Goal: Task Accomplishment & Management: Use online tool/utility

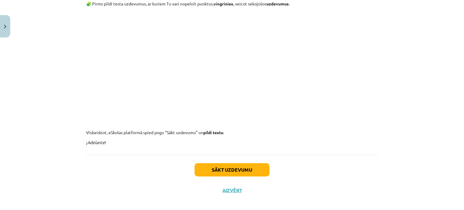
scroll to position [599, 0]
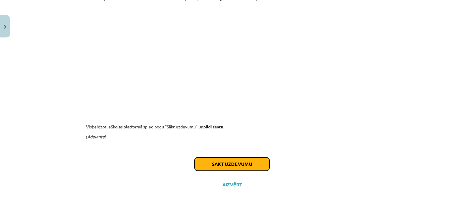
click at [217, 165] on button "Sākt uzdevumu" at bounding box center [232, 163] width 75 height 13
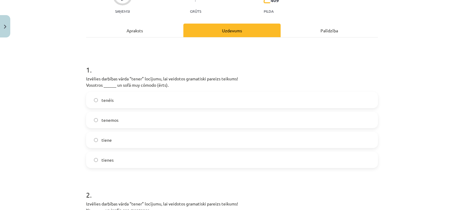
scroll to position [76, 0]
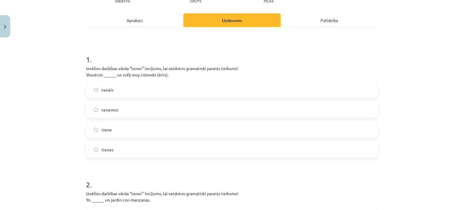
click at [121, 111] on label "tenemos" at bounding box center [232, 109] width 291 height 15
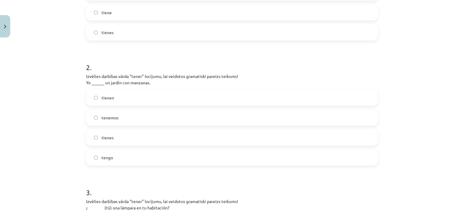
scroll to position [196, 0]
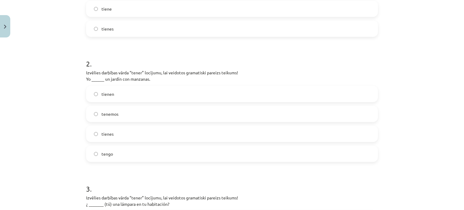
click at [112, 155] on label "tengo" at bounding box center [232, 153] width 291 height 15
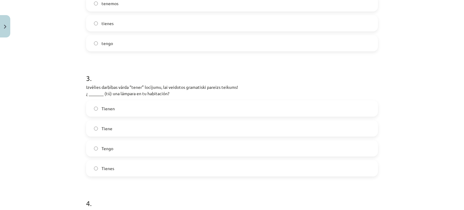
scroll to position [317, 0]
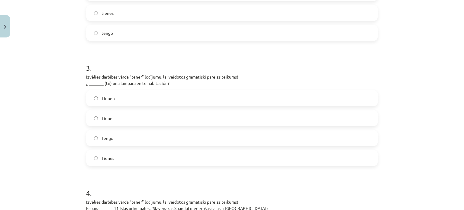
click at [121, 157] on label "Tienes" at bounding box center [232, 157] width 291 height 15
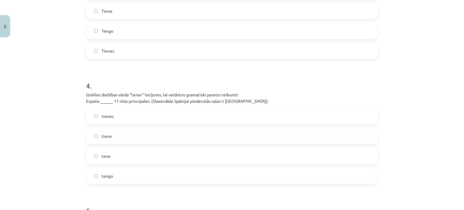
scroll to position [438, 0]
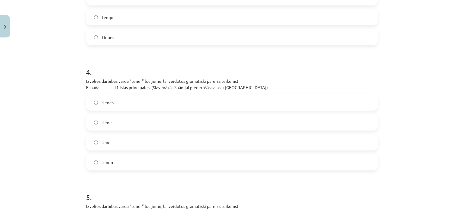
click at [120, 99] on label "tienes" at bounding box center [232, 102] width 291 height 15
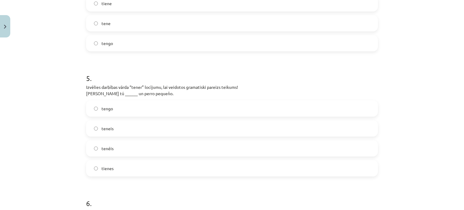
scroll to position [559, 0]
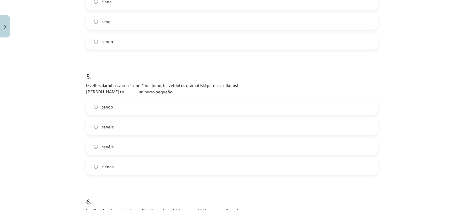
click at [130, 148] on label "tenéis" at bounding box center [232, 146] width 291 height 15
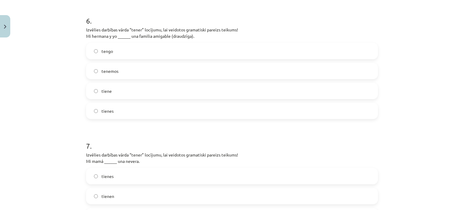
scroll to position [740, 0]
click at [121, 71] on label "tenemos" at bounding box center [232, 70] width 291 height 15
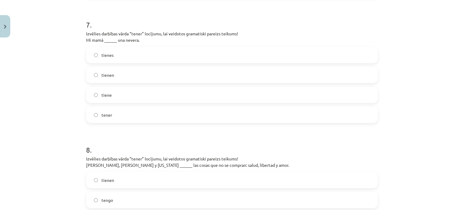
scroll to position [861, 0]
click at [108, 95] on span "tiene" at bounding box center [106, 95] width 10 height 6
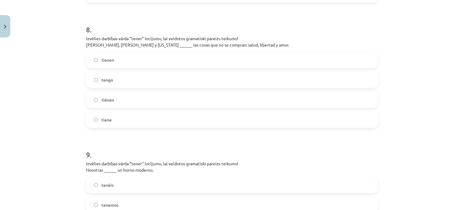
scroll to position [982, 0]
click at [126, 120] on label "tiene" at bounding box center [232, 118] width 291 height 15
click at [116, 94] on label "tiénen" at bounding box center [232, 98] width 291 height 15
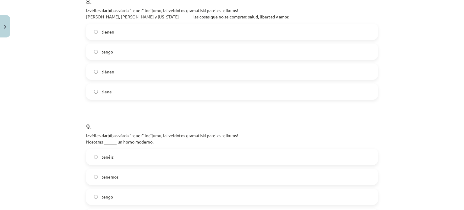
scroll to position [1042, 0]
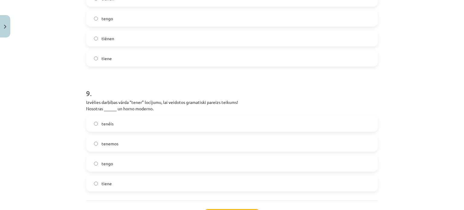
click at [108, 142] on span "tenemos" at bounding box center [109, 143] width 17 height 6
drag, startPoint x: 123, startPoint y: 107, endPoint x: 150, endPoint y: 108, distance: 26.6
click at [150, 107] on p "Izvēlies darbības vārda “tener” locījumu, lai veidotos gramatiski pareizs teiku…" at bounding box center [232, 105] width 292 height 13
copy p "horno moderno"
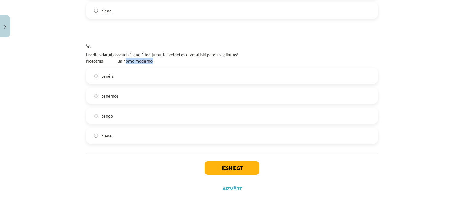
scroll to position [1094, 0]
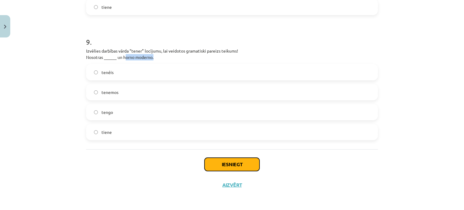
click at [219, 162] on button "Iesniegt" at bounding box center [232, 164] width 55 height 13
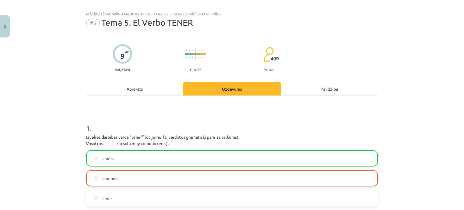
scroll to position [0, 0]
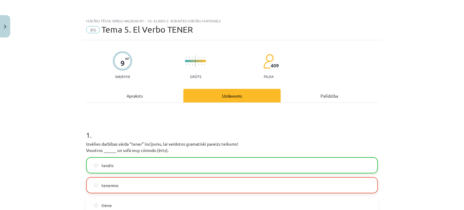
click at [134, 96] on div "Apraksts" at bounding box center [134, 96] width 97 height 14
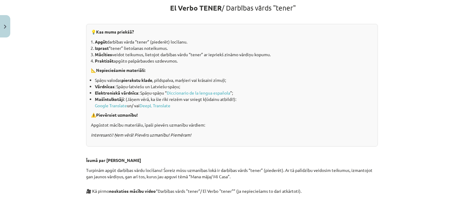
scroll to position [15, 0]
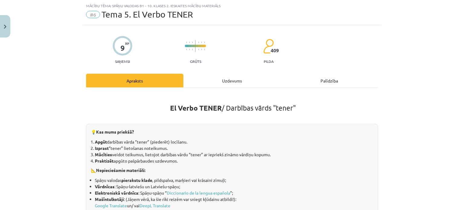
click at [221, 79] on div "Uzdevums" at bounding box center [231, 81] width 97 height 14
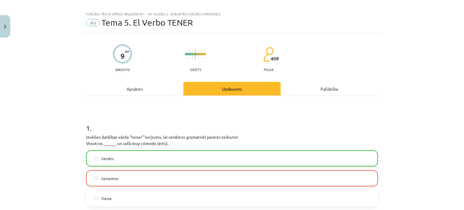
scroll to position [0, 0]
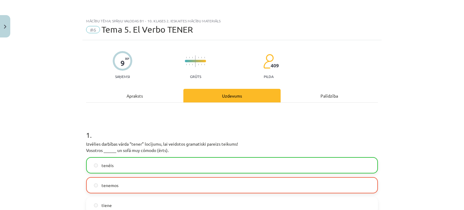
click at [315, 98] on div "Palīdzība" at bounding box center [329, 96] width 97 height 14
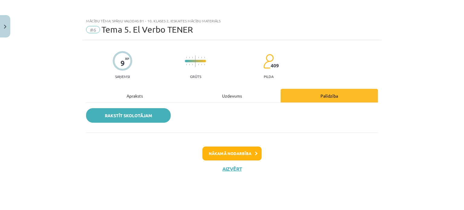
click at [156, 112] on link "Rakstīt skolotājam" at bounding box center [128, 115] width 85 height 14
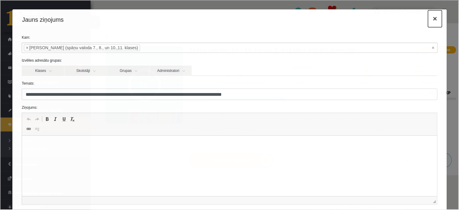
click at [430, 19] on button "×" at bounding box center [435, 18] width 14 height 17
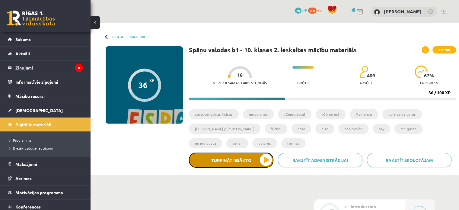
click at [241, 160] on button "Turpināt iesākto" at bounding box center [231, 160] width 85 height 15
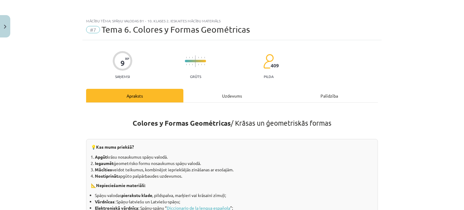
click at [225, 96] on div "Uzdevums" at bounding box center [231, 96] width 97 height 14
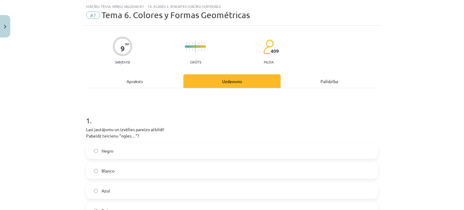
scroll to position [15, 0]
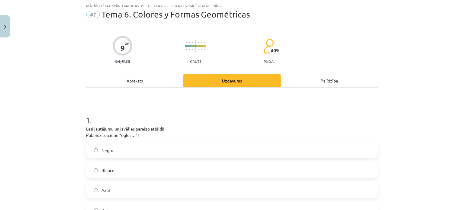
click at [121, 76] on div "Apraksts" at bounding box center [134, 81] width 97 height 14
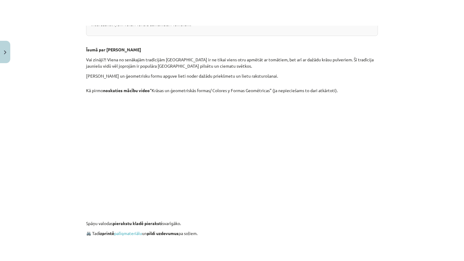
scroll to position [317, 0]
